Goal: Task Accomplishment & Management: Manage account settings

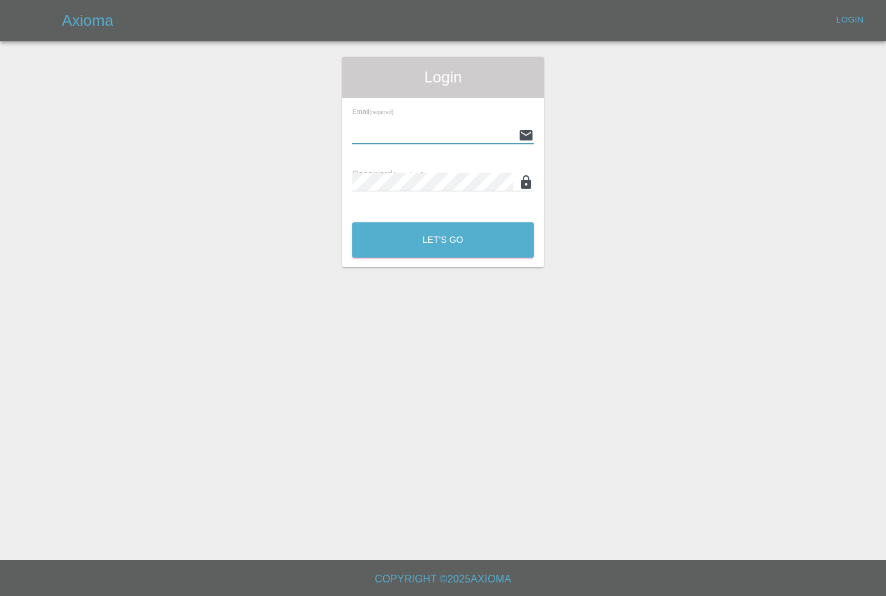
type input "[PERSON_NAME][EMAIL_ADDRESS][PERSON_NAME][DOMAIN_NAME]"
click at [443, 240] on button "Let's Go" at bounding box center [443, 239] width 182 height 35
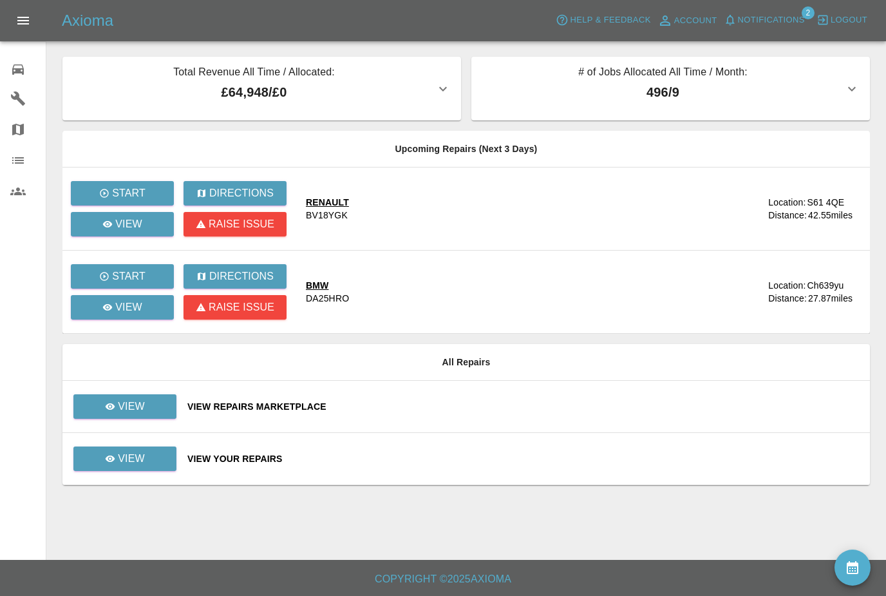
click at [791, 19] on span "Notifications" at bounding box center [771, 20] width 67 height 15
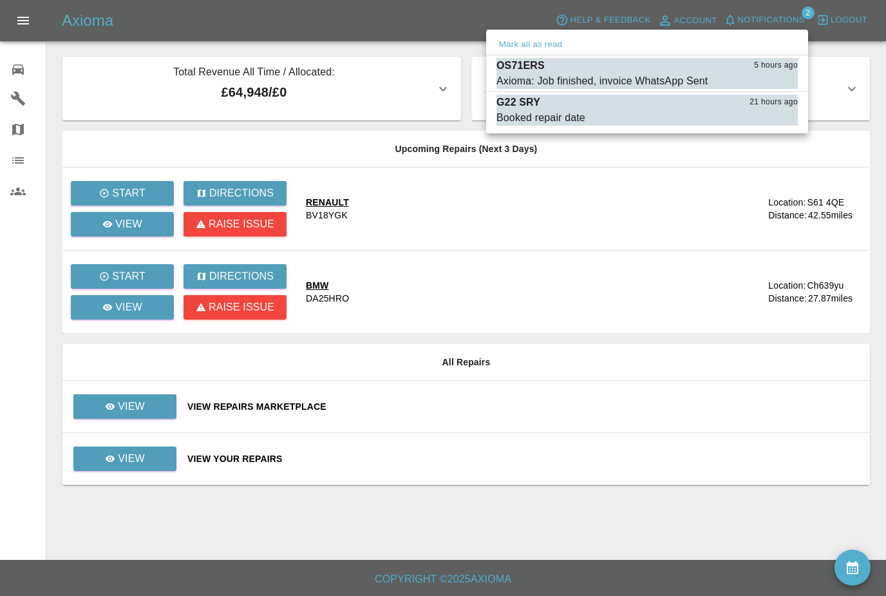
click at [155, 406] on div at bounding box center [443, 298] width 886 height 596
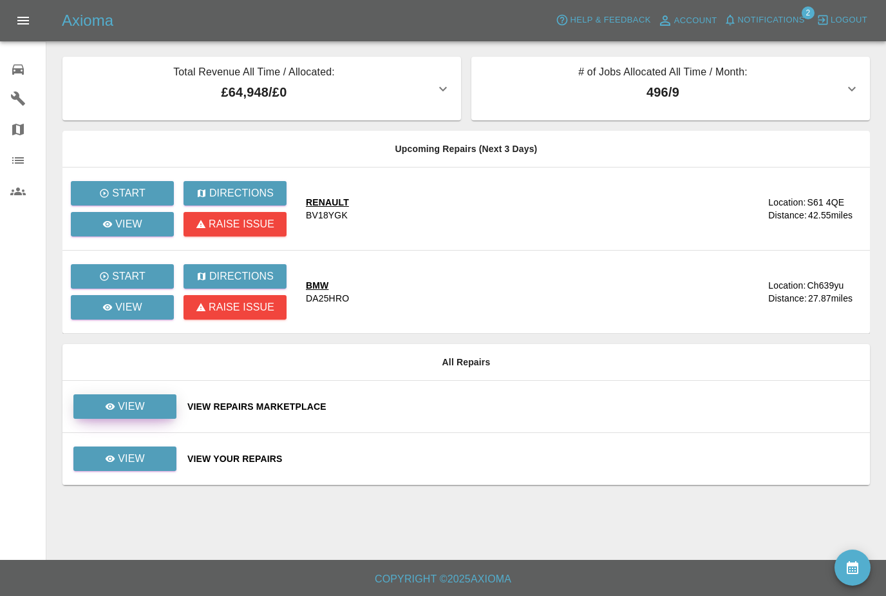
click at [159, 415] on link "View" at bounding box center [124, 406] width 103 height 24
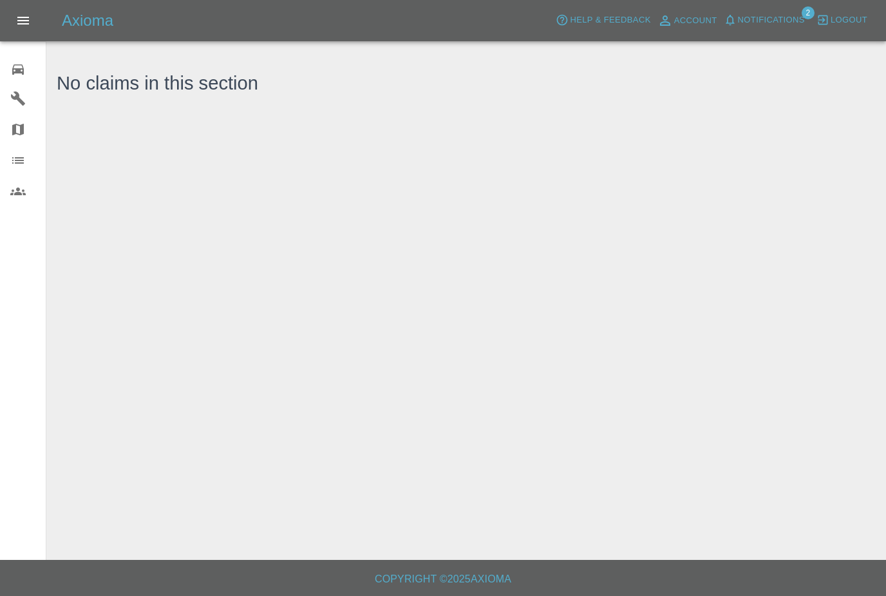
click at [11, 66] on icon at bounding box center [17, 69] width 15 height 15
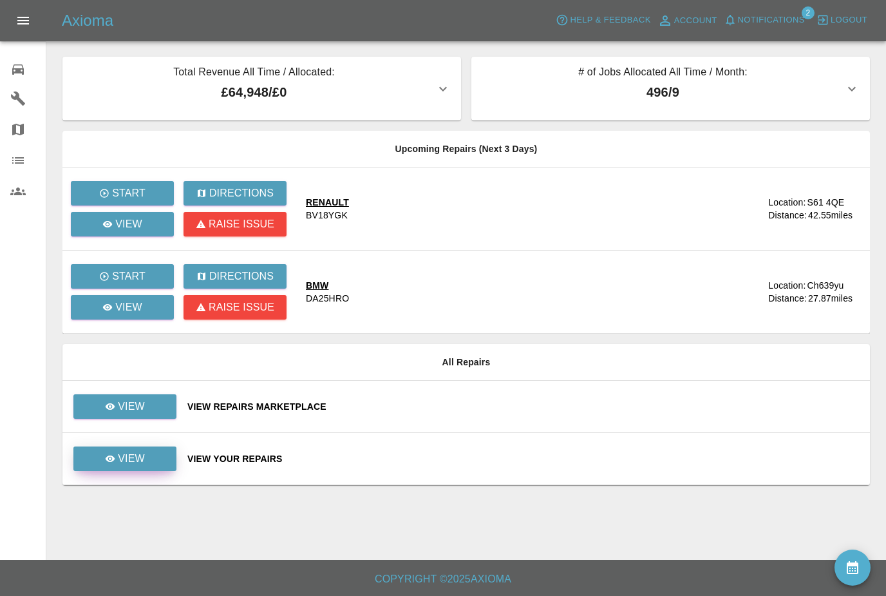
click at [137, 453] on p "View" at bounding box center [131, 458] width 27 height 15
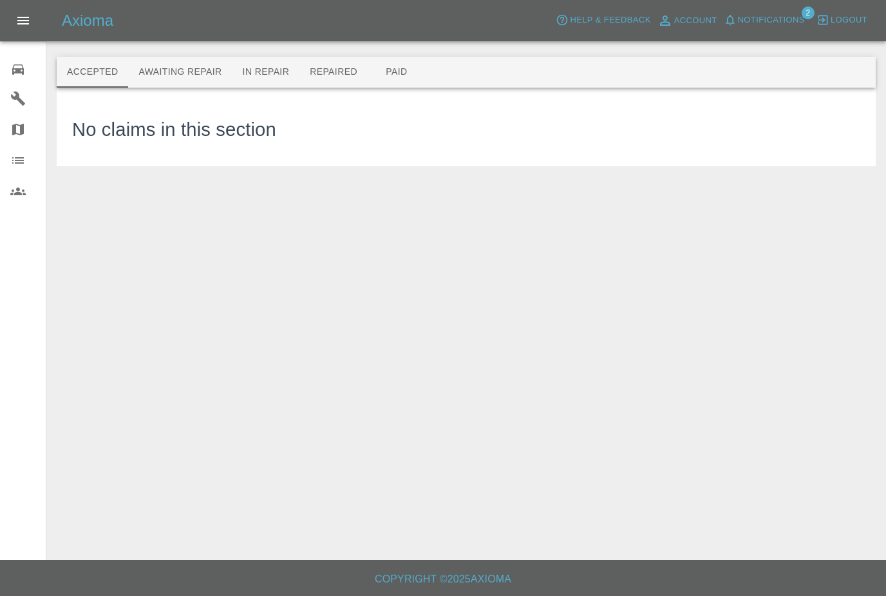
click at [164, 73] on button "Awaiting Repair" at bounding box center [180, 72] width 104 height 31
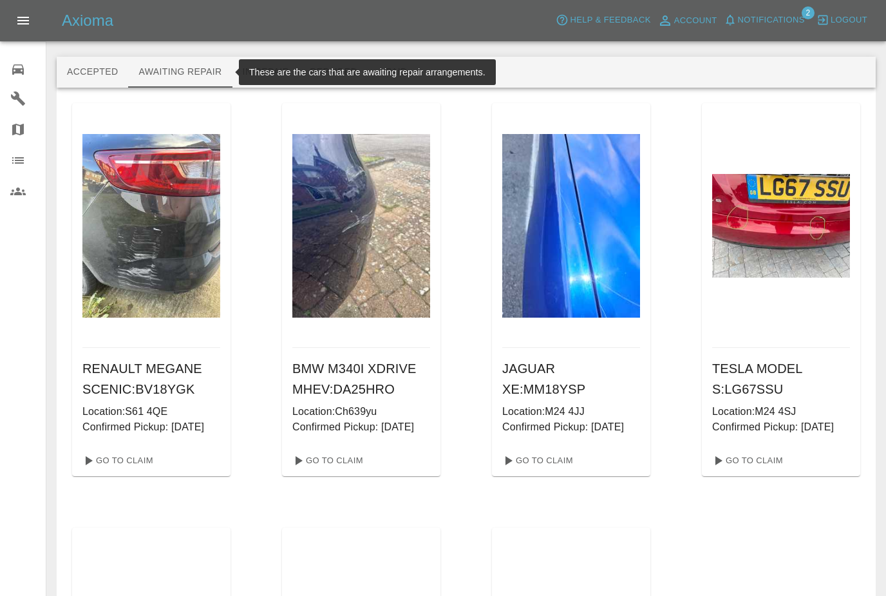
click at [261, 76] on button "In Repair" at bounding box center [266, 72] width 68 height 31
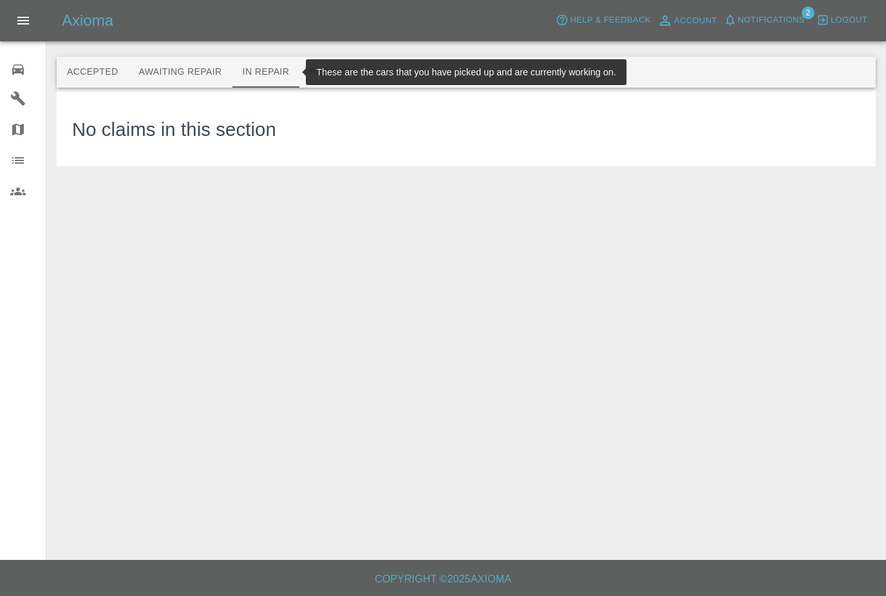
click at [321, 87] on button "Repaired" at bounding box center [333, 72] width 68 height 31
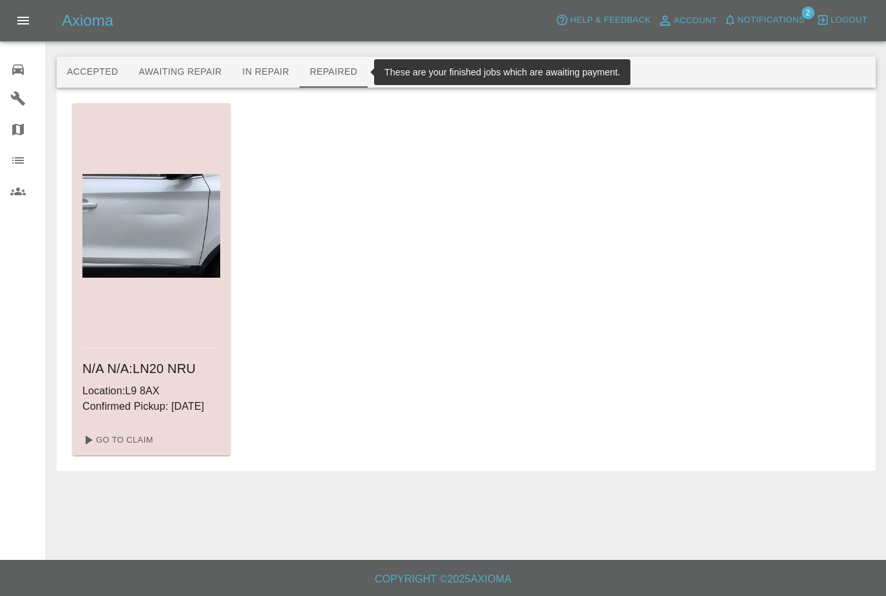
click at [389, 77] on button "Paid" at bounding box center [397, 72] width 58 height 31
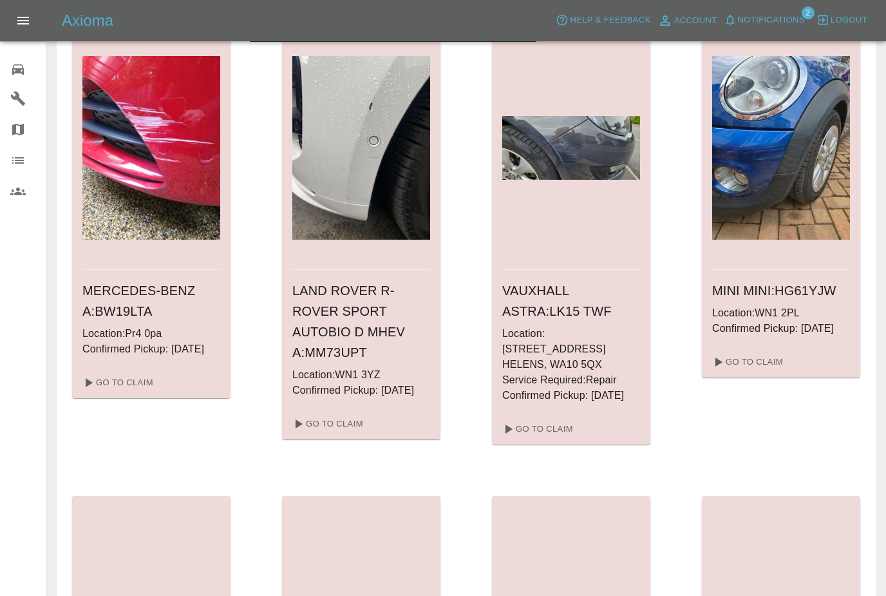
scroll to position [3, 0]
